Goal: Find specific page/section: Find specific page/section

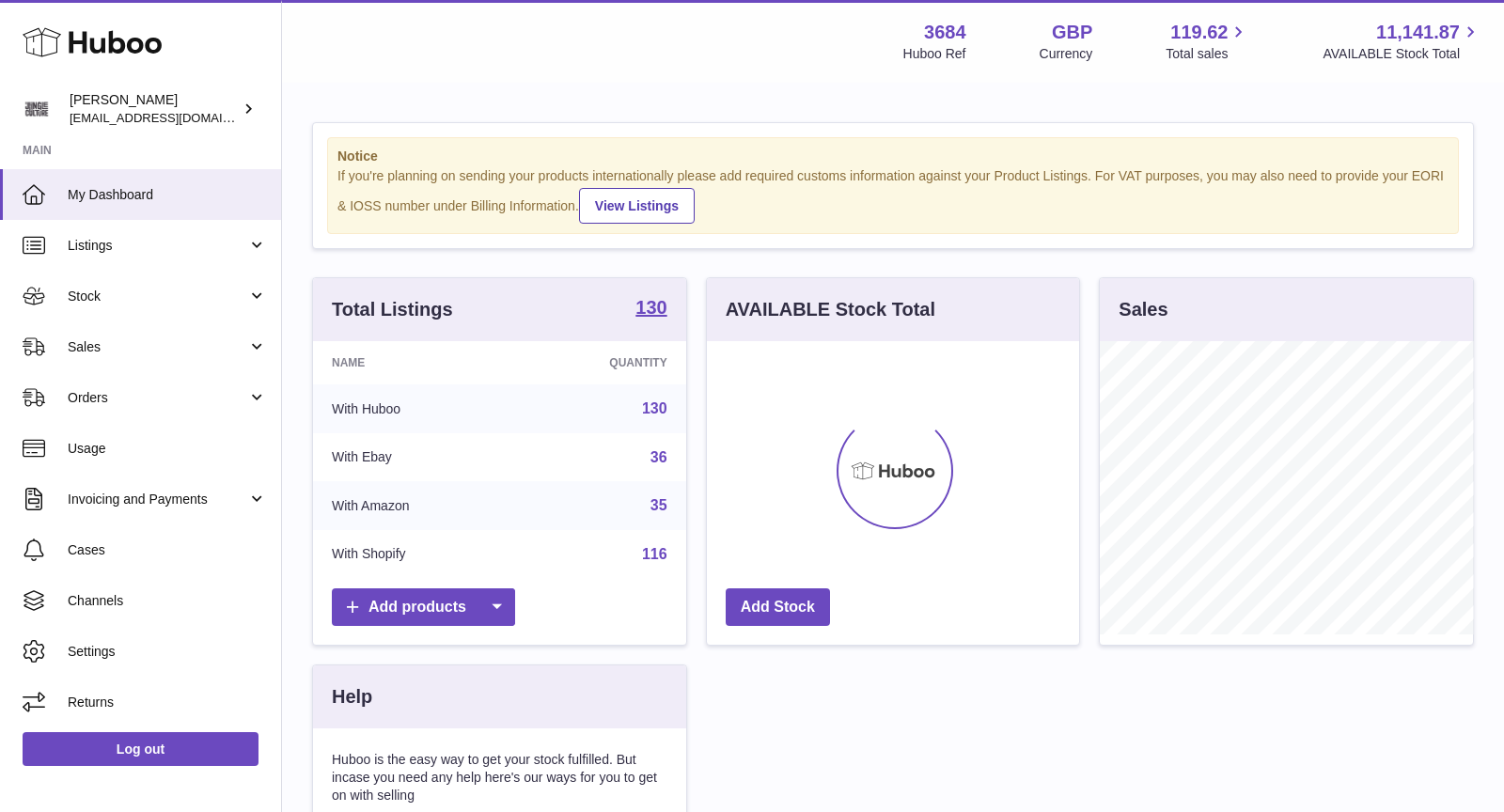
scroll to position [292, 373]
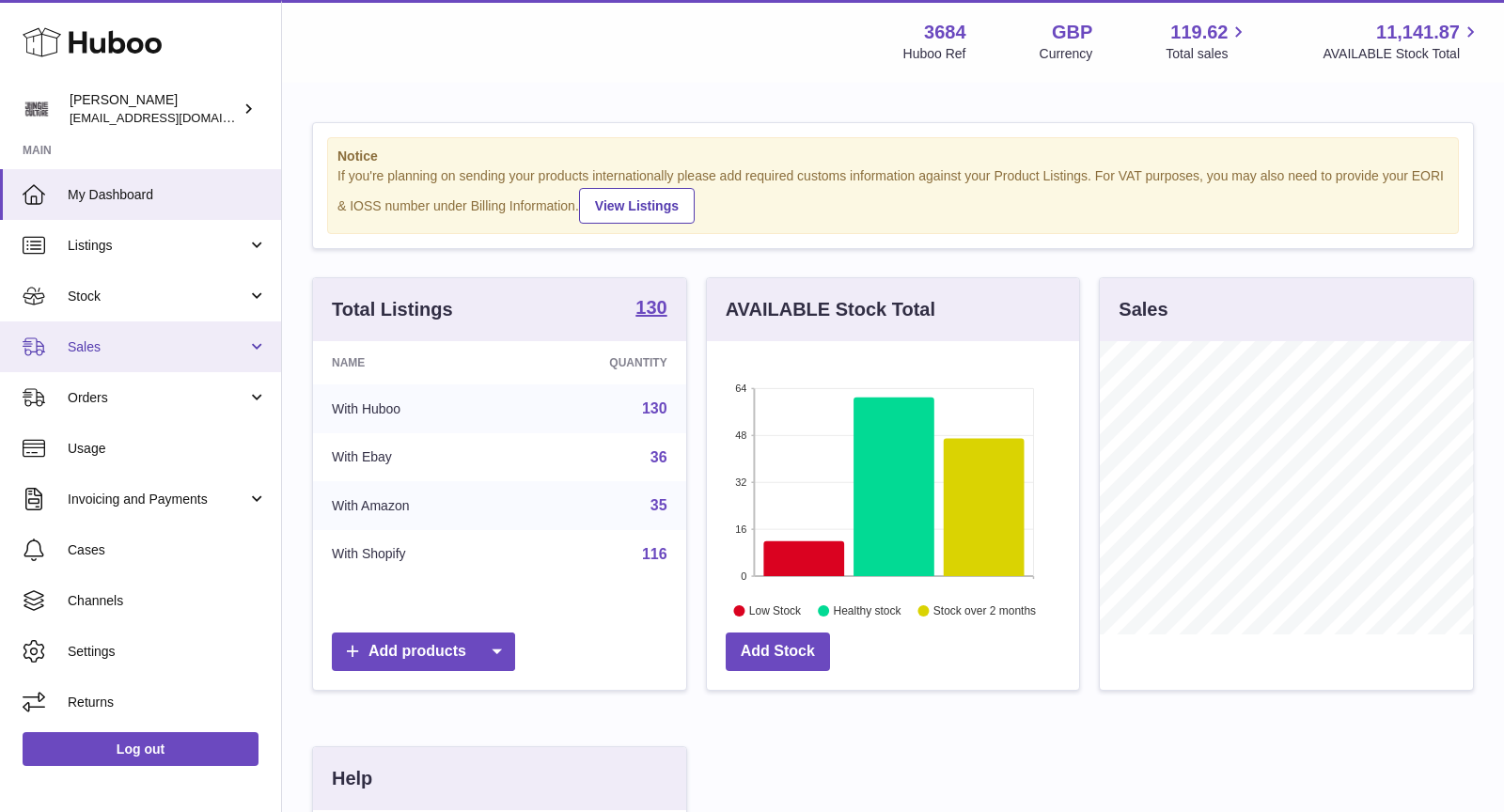
click at [169, 346] on span "Sales" at bounding box center [157, 347] width 179 height 18
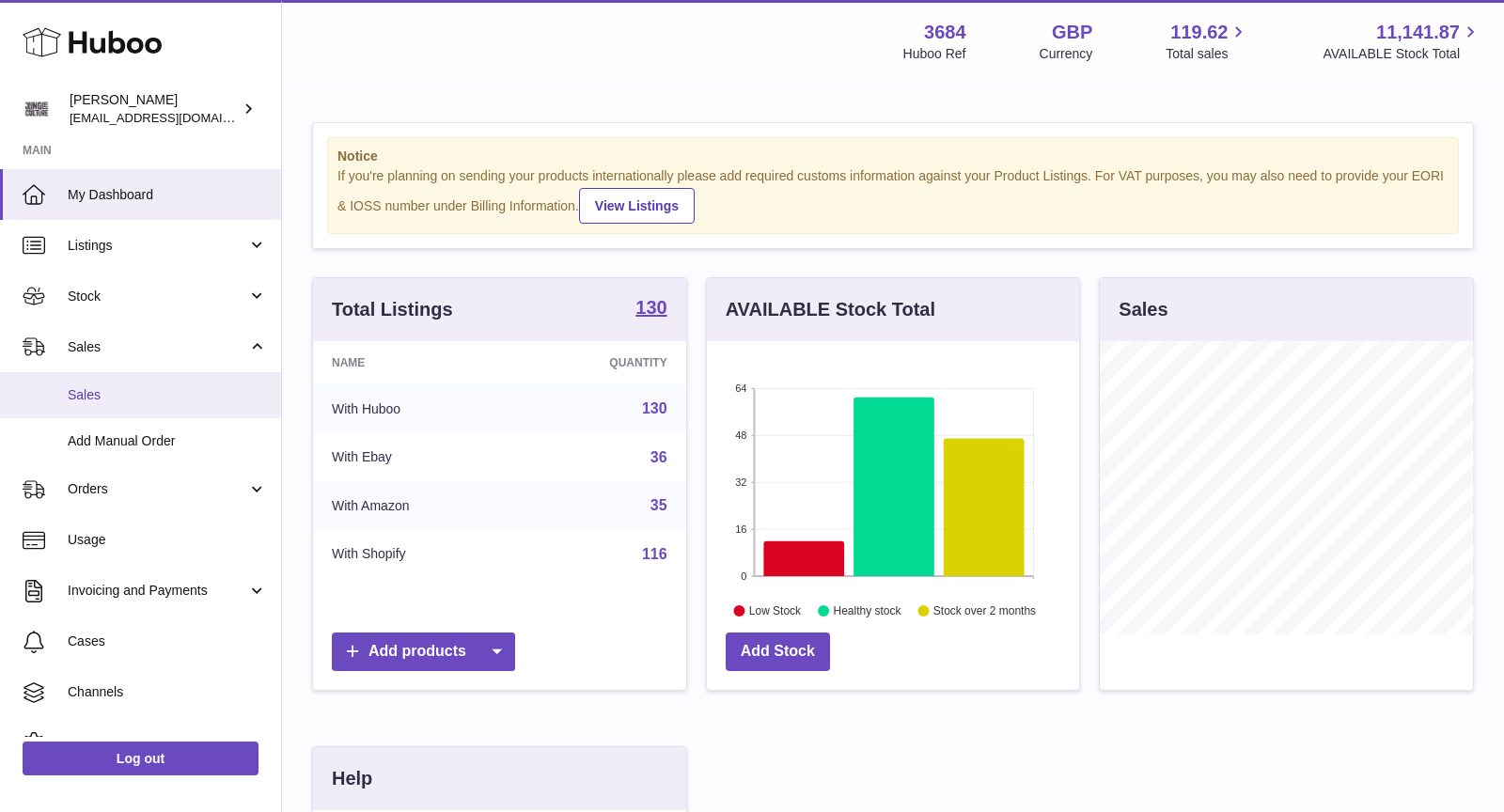
click at [165, 391] on span "Sales" at bounding box center [167, 395] width 199 height 18
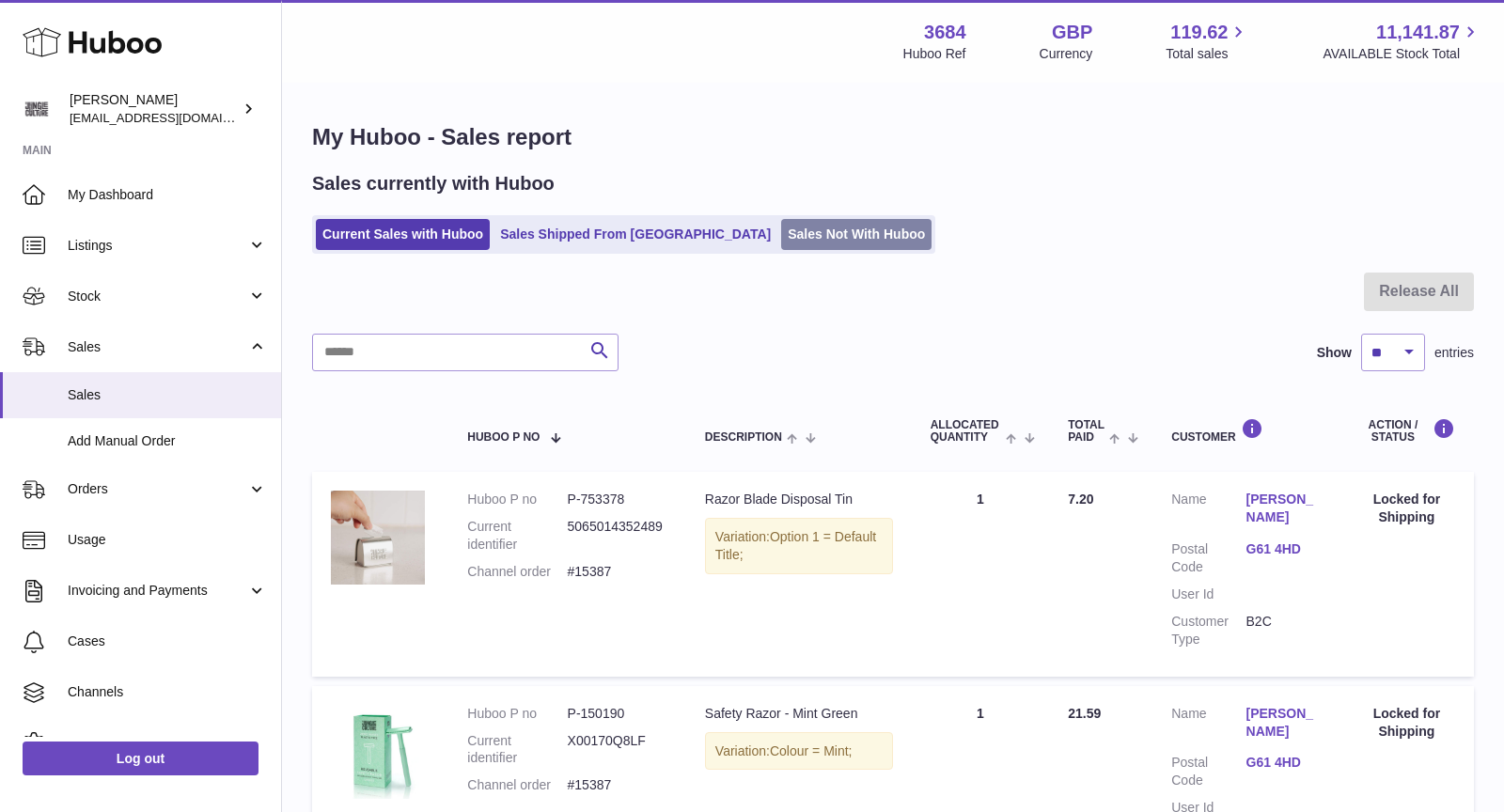
click at [782, 230] on link "Sales Not With Huboo" at bounding box center [857, 235] width 151 height 31
